Goal: Find specific page/section: Find specific page/section

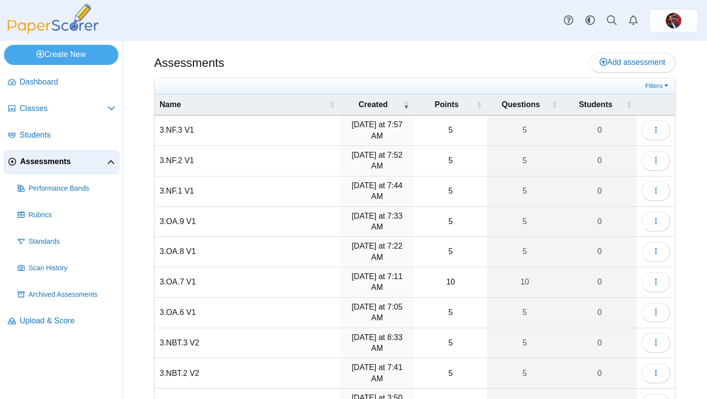
scroll to position [74, 0]
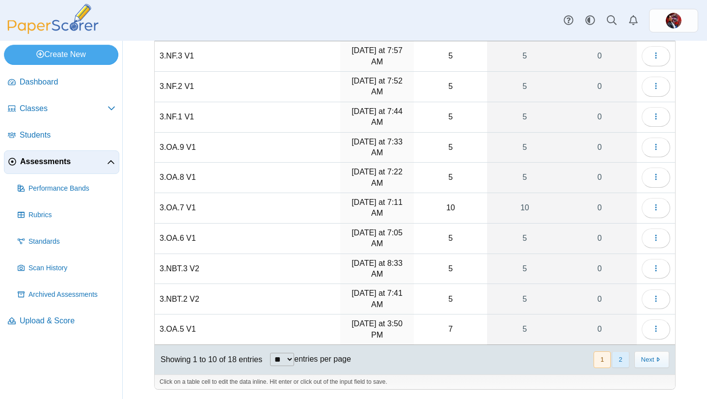
click at [619, 365] on button "2" at bounding box center [620, 359] width 17 height 16
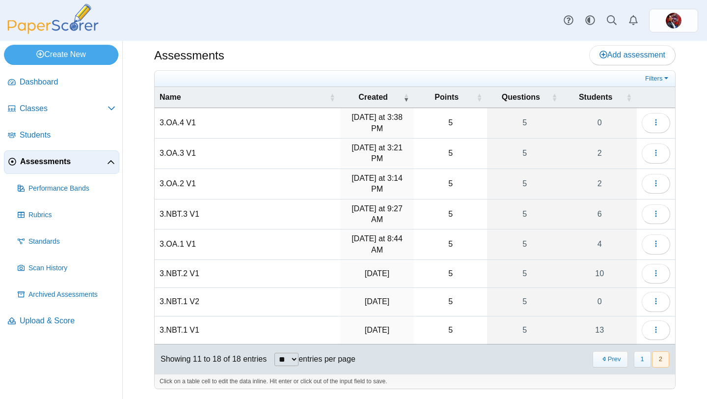
scroll to position [7, 0]
click at [584, 330] on link "13" at bounding box center [599, 330] width 75 height 27
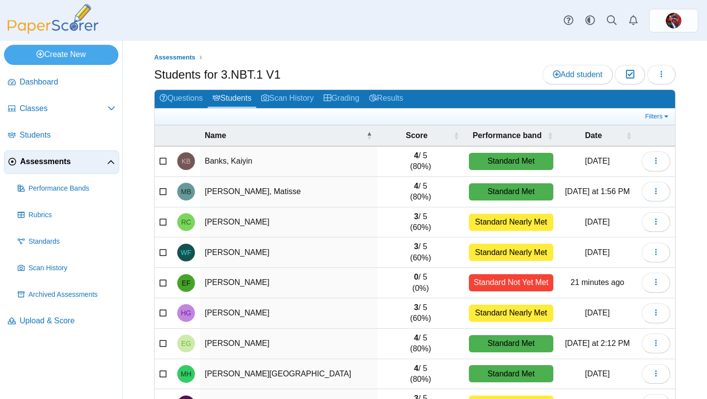
click at [51, 163] on span "Assessments" at bounding box center [63, 161] width 87 height 11
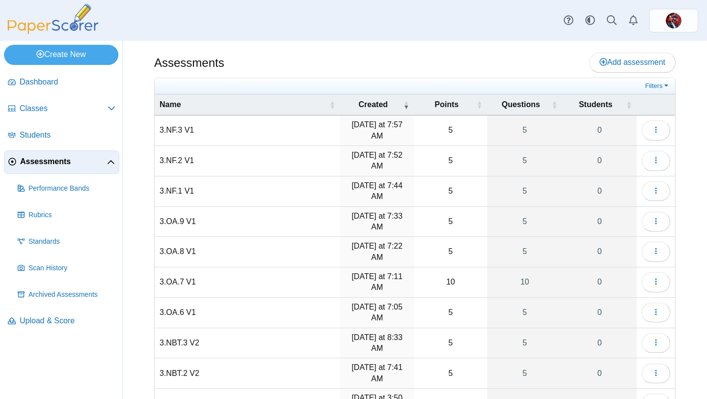
click at [110, 163] on icon at bounding box center [111, 163] width 8 height 8
